Goal: Information Seeking & Learning: Learn about a topic

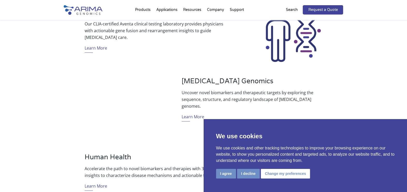
scroll to position [227, 0]
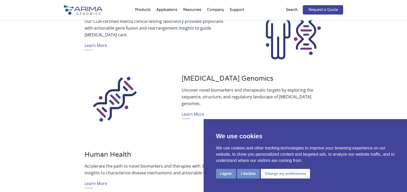
click at [87, 11] on img at bounding box center [83, 10] width 39 height 10
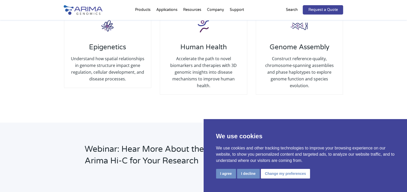
scroll to position [599, 0]
